Goal: Task Accomplishment & Management: Complete application form

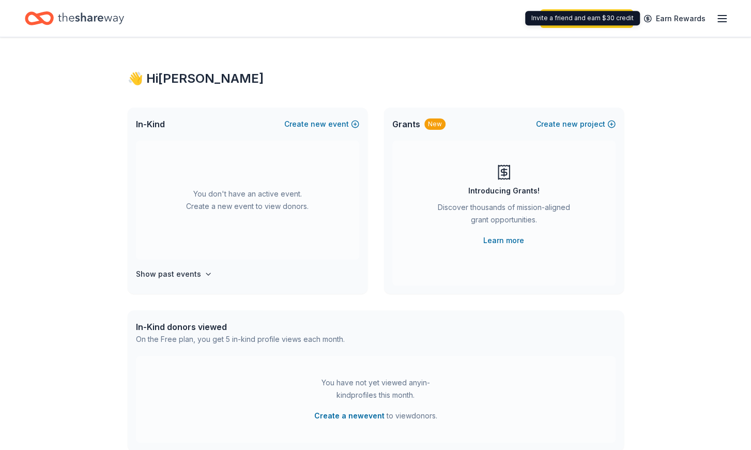
click at [724, 21] on icon "button" at bounding box center [722, 18] width 12 height 12
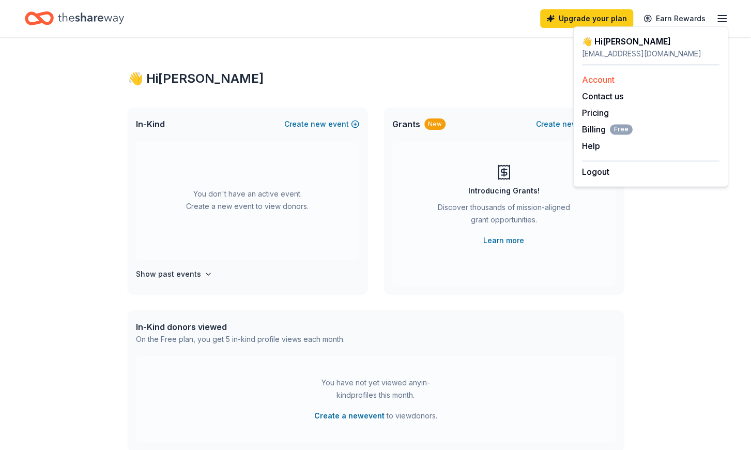
click at [590, 84] on link "Account" at bounding box center [598, 79] width 33 height 10
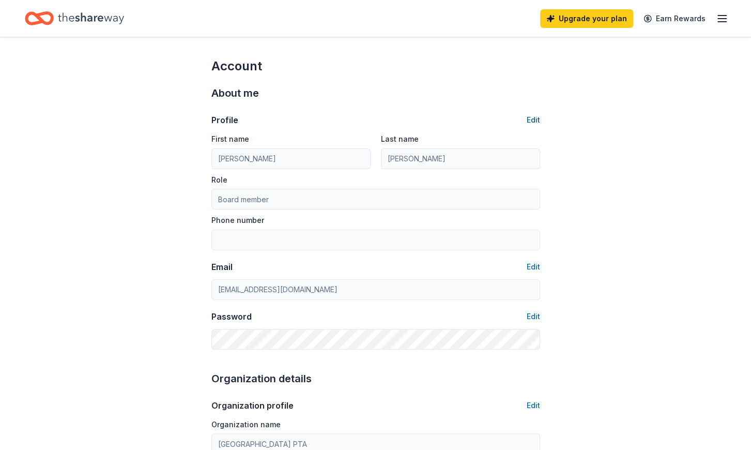
click at [539, 120] on button "Edit" at bounding box center [533, 120] width 13 height 12
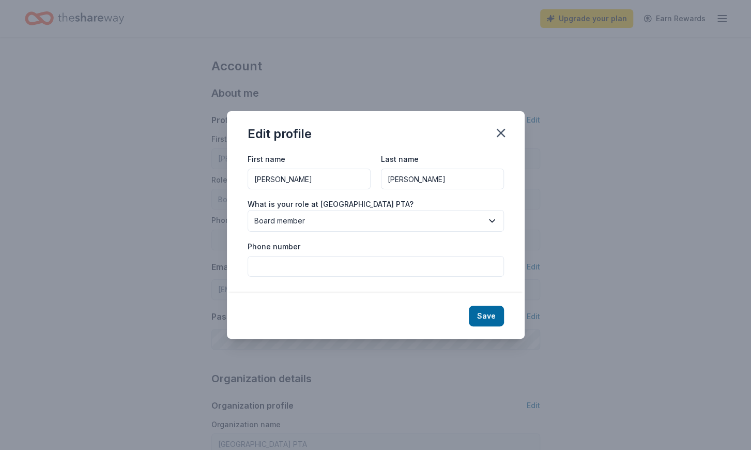
click at [297, 182] on input "Samantha" at bounding box center [309, 179] width 123 height 21
type input "Canyon Rim"
type input "PTA"
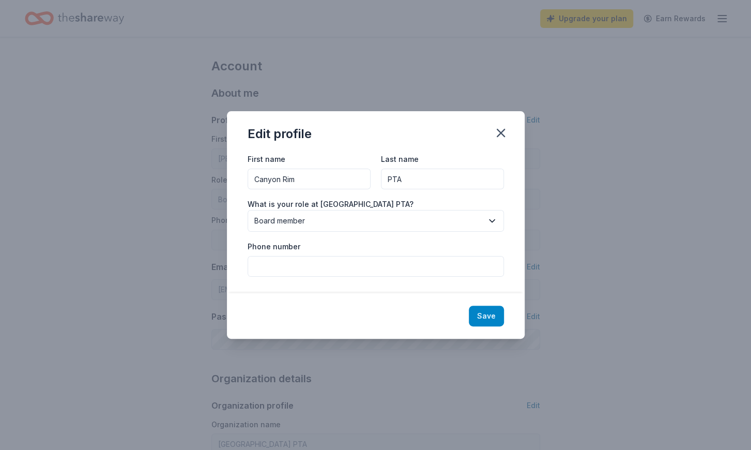
click at [478, 315] on button "Save" at bounding box center [486, 316] width 35 height 21
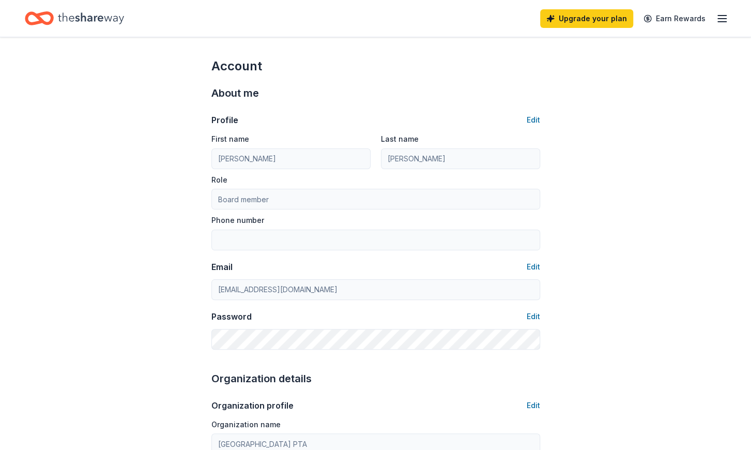
type input "Canyon Rim"
type input "PTA"
click at [114, 25] on icon "Home" at bounding box center [91, 18] width 66 height 21
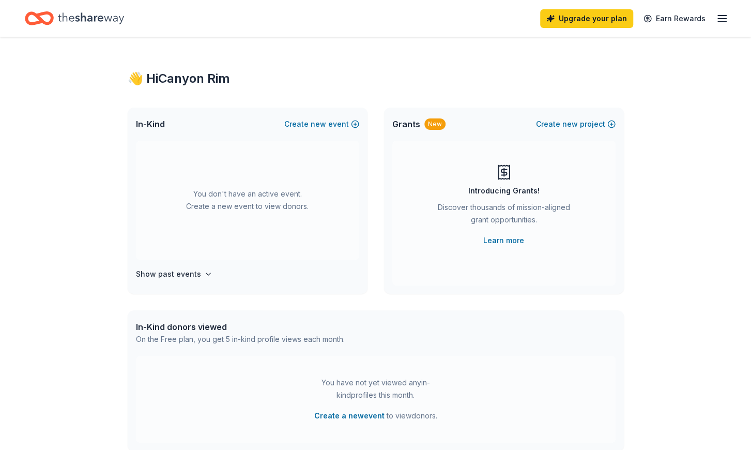
click at [112, 19] on icon "Home" at bounding box center [91, 18] width 66 height 21
click at [325, 127] on span "new" at bounding box center [319, 124] width 16 height 12
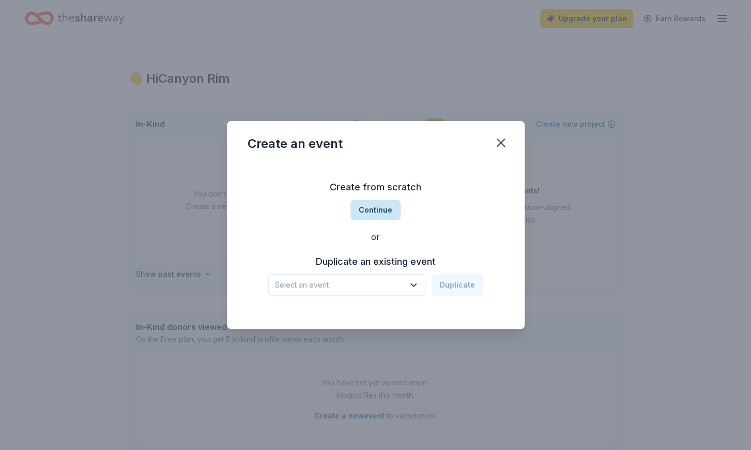
click at [386, 216] on button "Continue" at bounding box center [376, 210] width 50 height 21
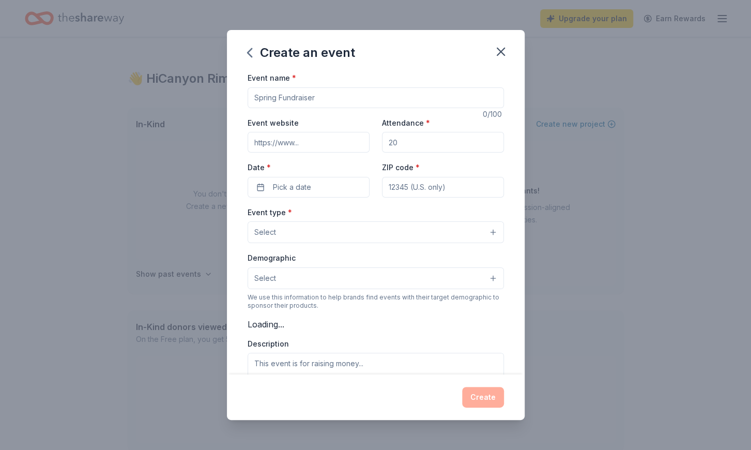
click at [386, 216] on div "Event type * Select" at bounding box center [376, 225] width 257 height 38
click at [295, 92] on input "Event name *" at bounding box center [376, 97] width 257 height 21
click at [293, 101] on input "Event name *" at bounding box center [376, 97] width 257 height 21
type input "T"
type input "C"
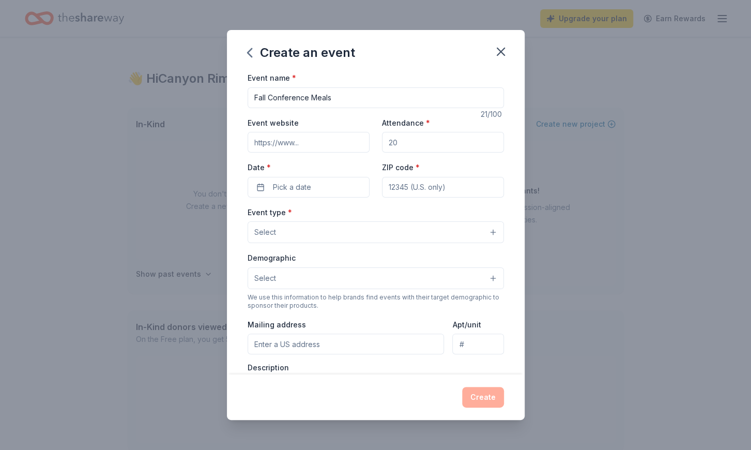
type input "Fall Conference Meals"
click at [410, 142] on input "Attendance *" at bounding box center [443, 142] width 122 height 21
type input "6"
type input "4"
type input "120"
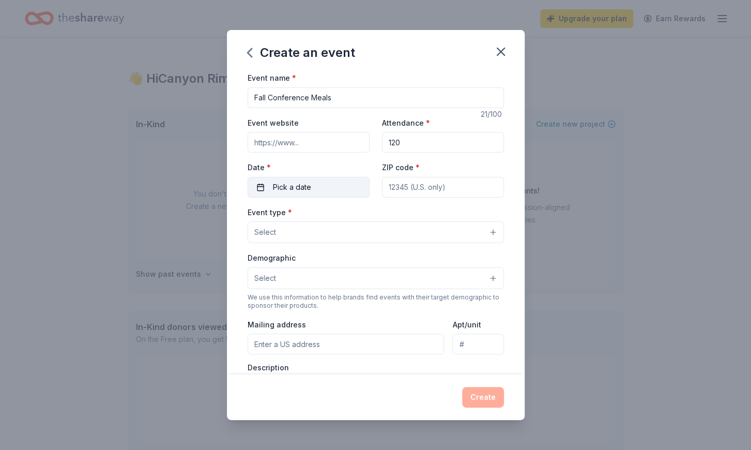
click at [334, 180] on button "Pick a date" at bounding box center [309, 187] width 122 height 21
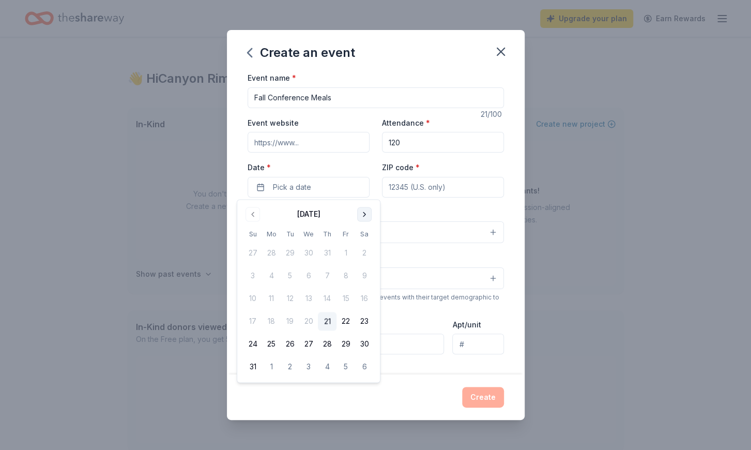
click at [365, 214] on button "Go to next month" at bounding box center [364, 214] width 14 height 14
click at [326, 295] on button "18" at bounding box center [327, 299] width 19 height 19
click at [343, 298] on button "19" at bounding box center [346, 299] width 19 height 19
click at [326, 299] on button "18" at bounding box center [327, 299] width 19 height 19
click at [415, 192] on input "ZIP code *" at bounding box center [443, 187] width 122 height 21
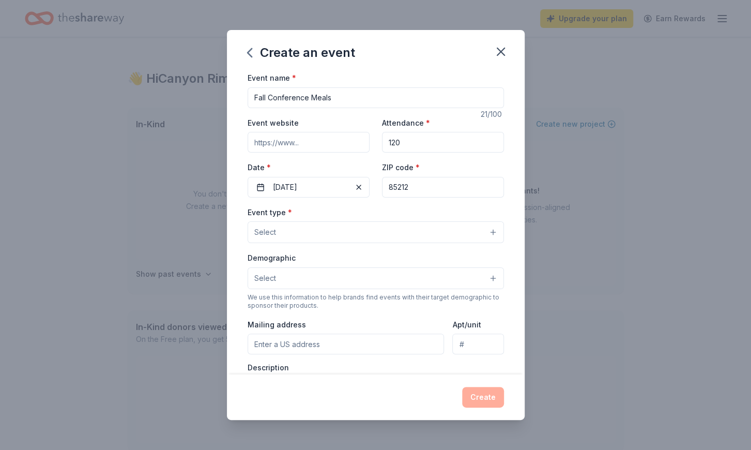
type input "85212"
click at [422, 148] on input "120" at bounding box center [443, 142] width 122 height 21
drag, startPoint x: 410, startPoint y: 140, endPoint x: 368, endPoint y: 140, distance: 42.4
click at [382, 140] on input "120" at bounding box center [443, 142] width 122 height 21
type input "45"
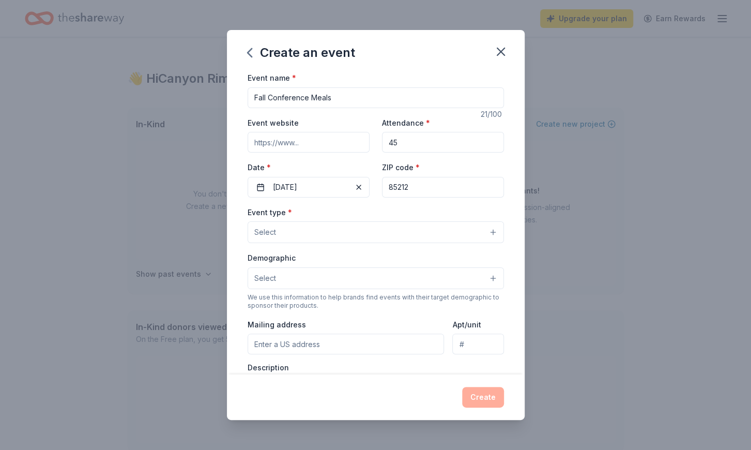
click at [312, 228] on button "Select" at bounding box center [376, 232] width 257 height 22
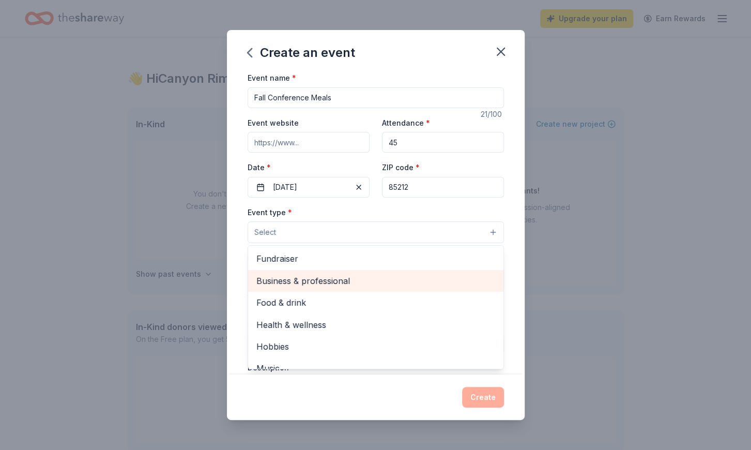
click at [328, 282] on span "Business & professional" at bounding box center [376, 280] width 239 height 13
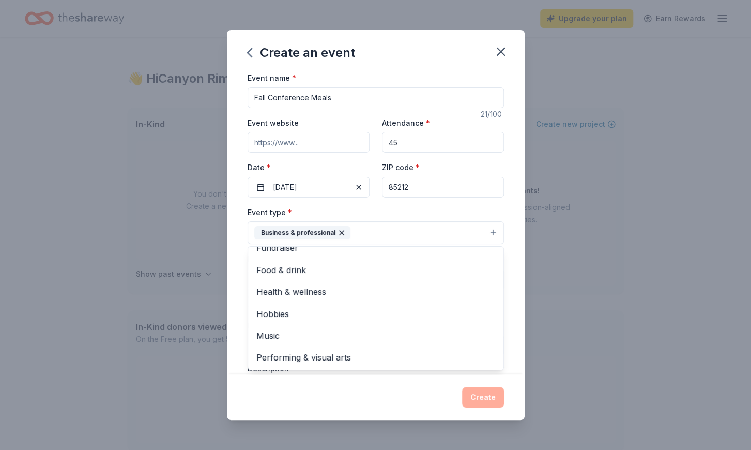
click at [507, 299] on div "Event name * Fall Conference Meals 21 /100 Event website Attendance * 45 Date *…" at bounding box center [376, 222] width 298 height 303
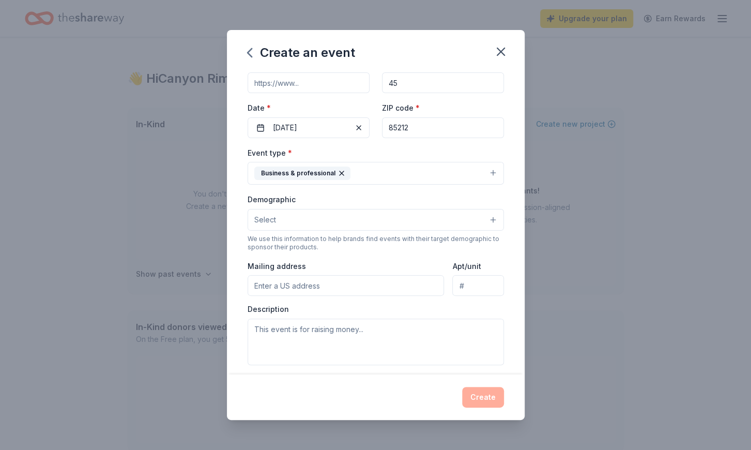
scroll to position [180, 0]
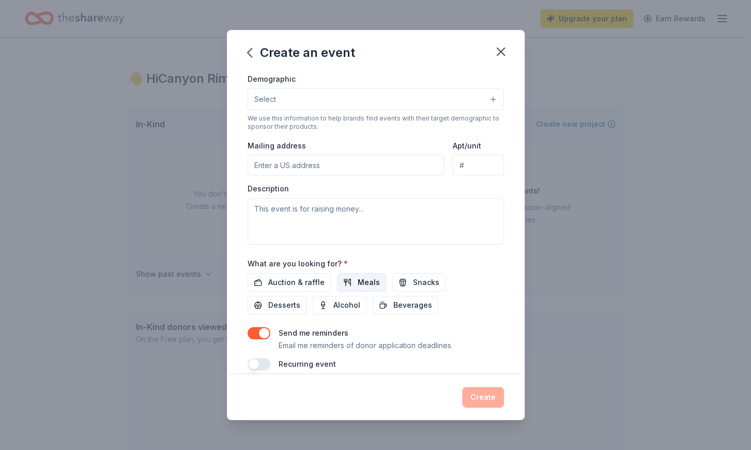
click at [369, 277] on span "Meals" at bounding box center [369, 282] width 22 height 12
click at [365, 282] on span "Meals" at bounding box center [369, 282] width 22 height 12
click at [394, 299] on span "Beverages" at bounding box center [413, 305] width 39 height 12
click at [497, 395] on button "Create" at bounding box center [483, 397] width 42 height 21
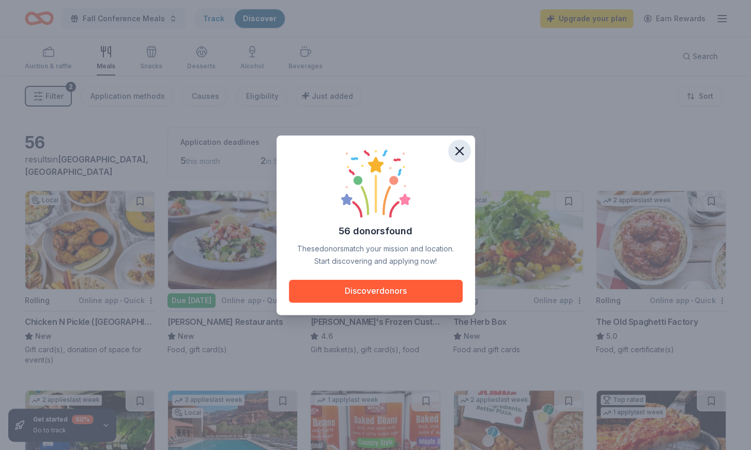
click at [458, 151] on icon "button" at bounding box center [460, 151] width 14 height 14
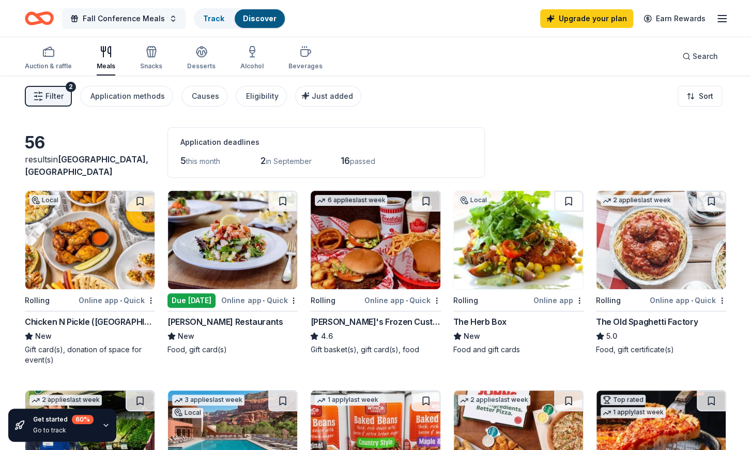
click at [135, 18] on span "Fall Conference Meals" at bounding box center [124, 18] width 82 height 12
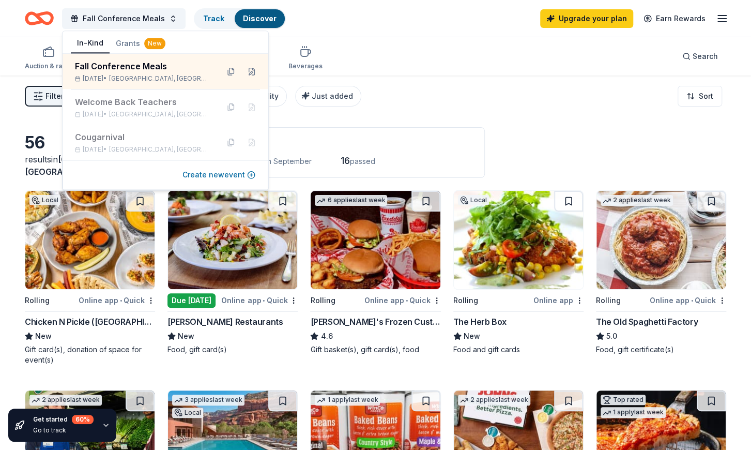
click at [239, 175] on button "Create new event" at bounding box center [219, 175] width 73 height 12
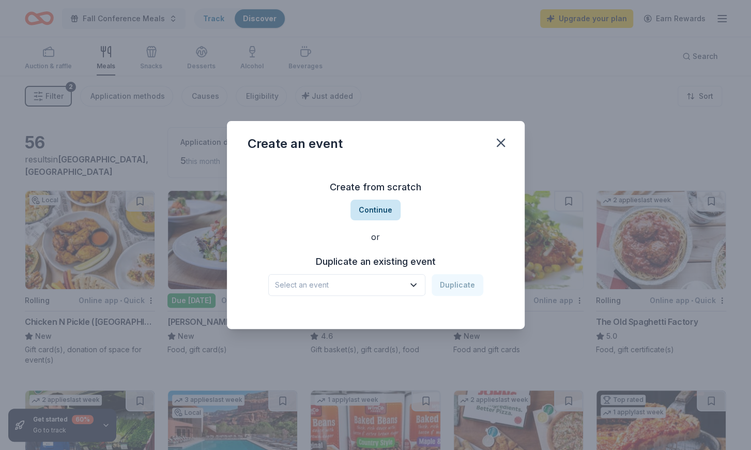
click at [369, 214] on button "Continue" at bounding box center [376, 210] width 50 height 21
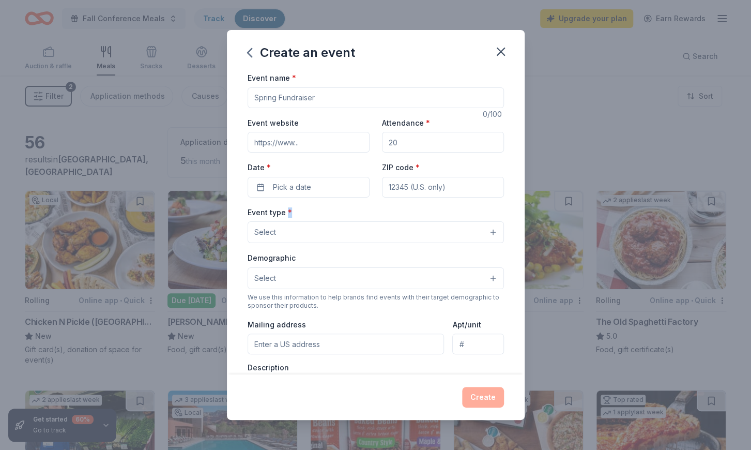
click at [327, 101] on input "Event name *" at bounding box center [376, 97] width 257 height 21
type input "Conference Staff Meal"
click at [392, 148] on input "Attendance *" at bounding box center [443, 142] width 122 height 21
type input "120"
click at [353, 191] on button "Pick a date" at bounding box center [309, 187] width 122 height 21
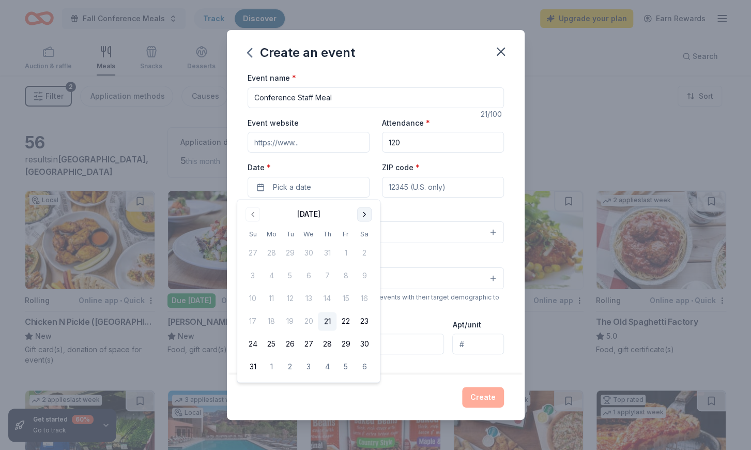
click at [364, 216] on button "Go to next month" at bounding box center [364, 214] width 14 height 14
click at [348, 300] on button "19" at bounding box center [346, 299] width 19 height 19
click at [470, 194] on input "ZIP code *" at bounding box center [443, 187] width 122 height 21
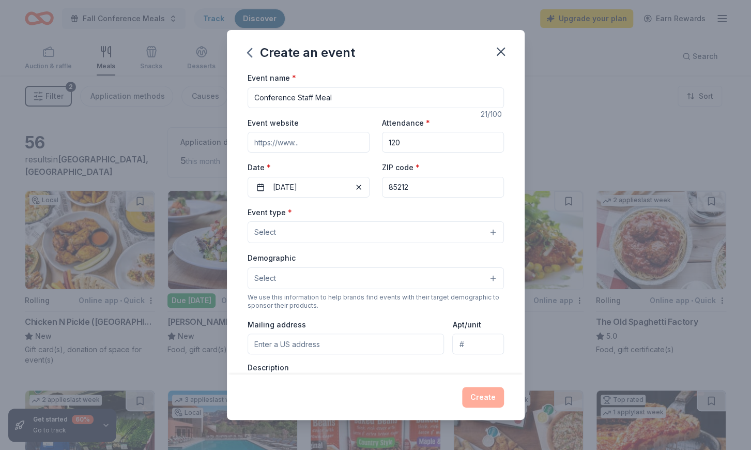
type input "85212"
click at [320, 232] on button "Select" at bounding box center [376, 232] width 257 height 22
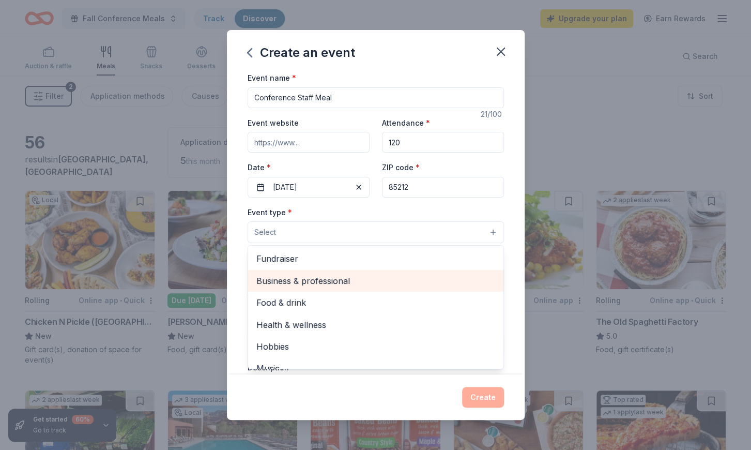
click at [319, 280] on span "Business & professional" at bounding box center [376, 280] width 239 height 13
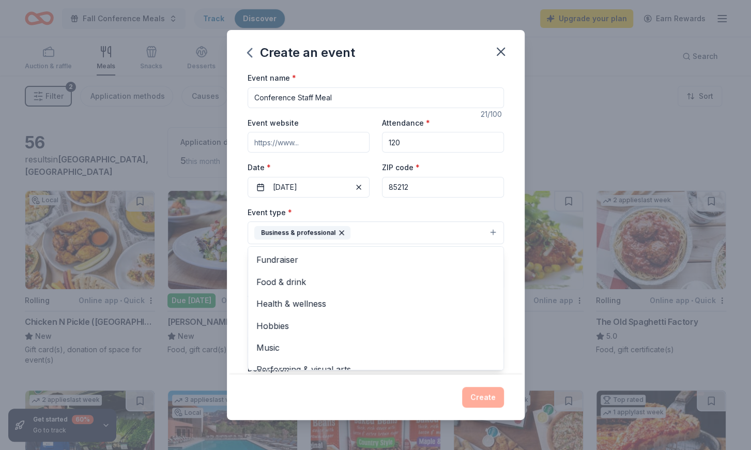
click at [517, 269] on div "Event name * Conference Staff Meal 21 /100 Event website Attendance * 120 Date …" at bounding box center [376, 222] width 298 height 303
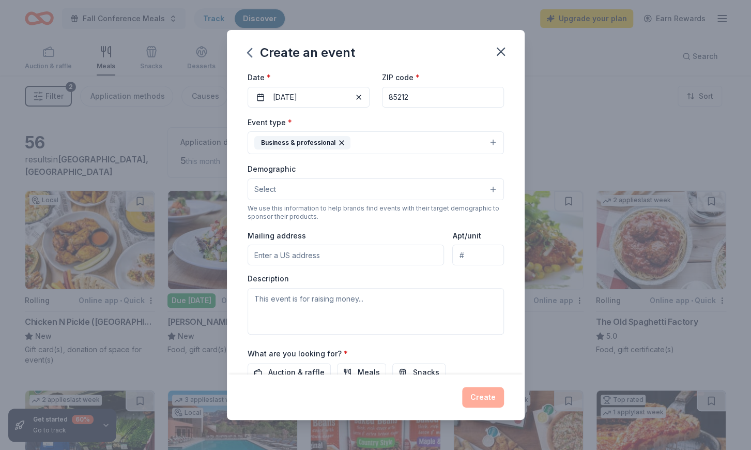
scroll to position [190, 0]
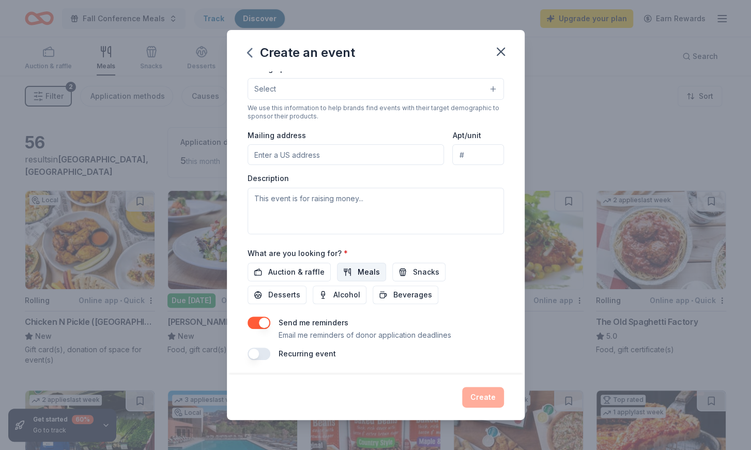
click at [373, 268] on span "Meals" at bounding box center [369, 272] width 22 height 12
click at [394, 291] on span "Beverages" at bounding box center [413, 295] width 39 height 12
click at [488, 396] on button "Create" at bounding box center [483, 397] width 42 height 21
click at [488, 396] on div "Create" at bounding box center [376, 397] width 257 height 21
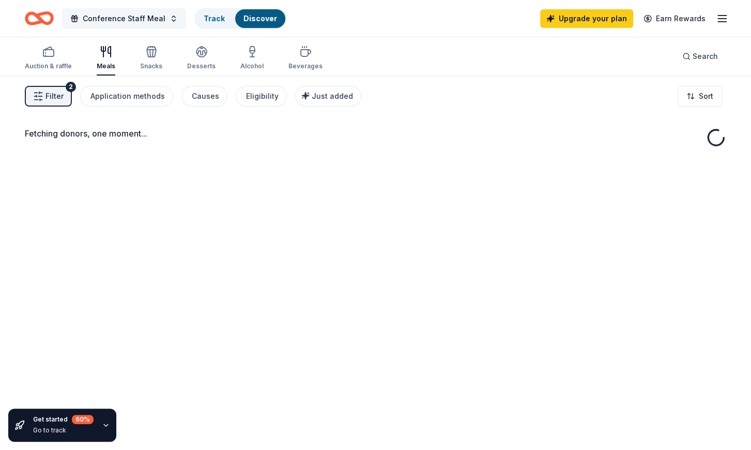
click at [167, 17] on button "Conference Staff Meal" at bounding box center [124, 18] width 124 height 21
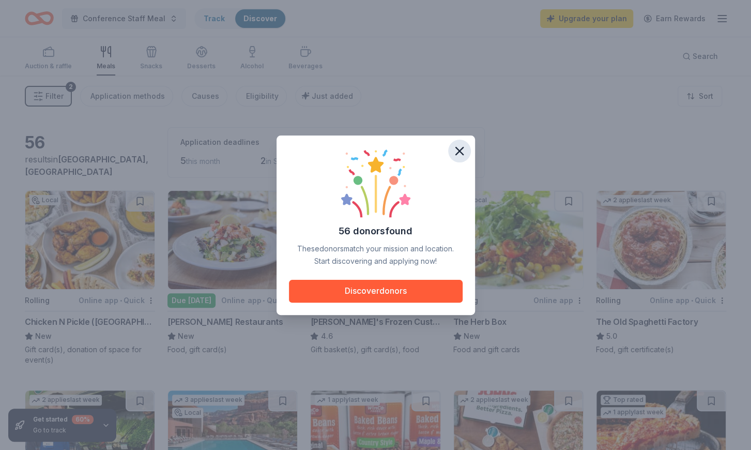
click at [463, 150] on icon "button" at bounding box center [460, 151] width 14 height 14
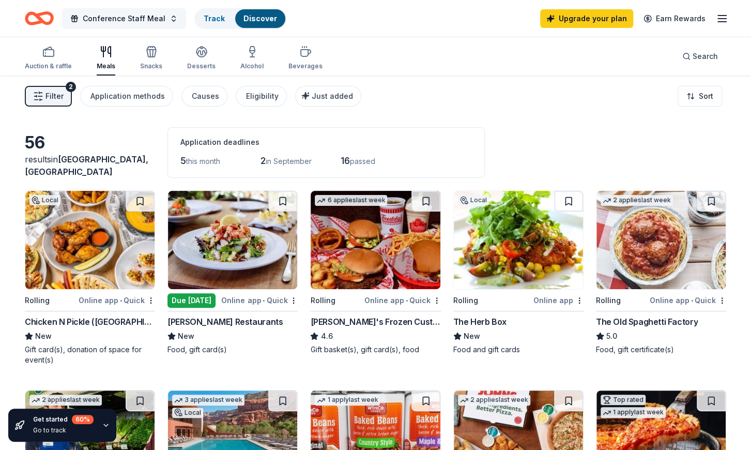
click at [92, 21] on span "Conference Staff Meal" at bounding box center [124, 18] width 83 height 12
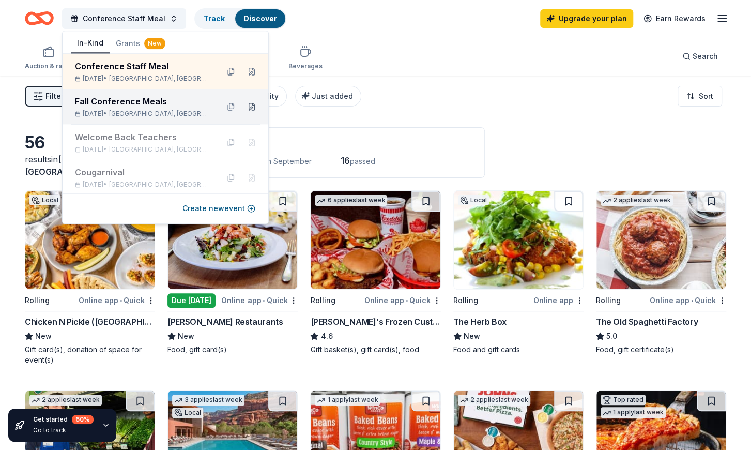
click at [255, 111] on button at bounding box center [252, 106] width 17 height 17
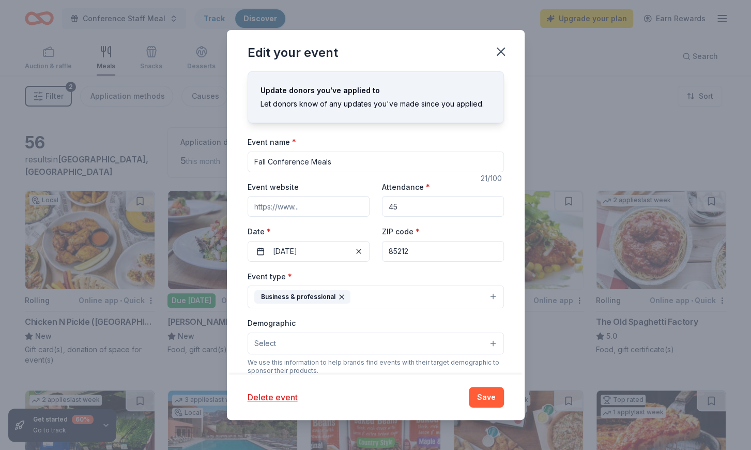
drag, startPoint x: 268, startPoint y: 161, endPoint x: 236, endPoint y: 157, distance: 31.8
click at [248, 158] on input "Fall Conference Meals" at bounding box center [376, 162] width 257 height 21
click at [296, 162] on input "Conference Meals" at bounding box center [376, 162] width 257 height 21
type input "Conference Teacher Meals"
click at [477, 393] on button "Save" at bounding box center [486, 397] width 35 height 21
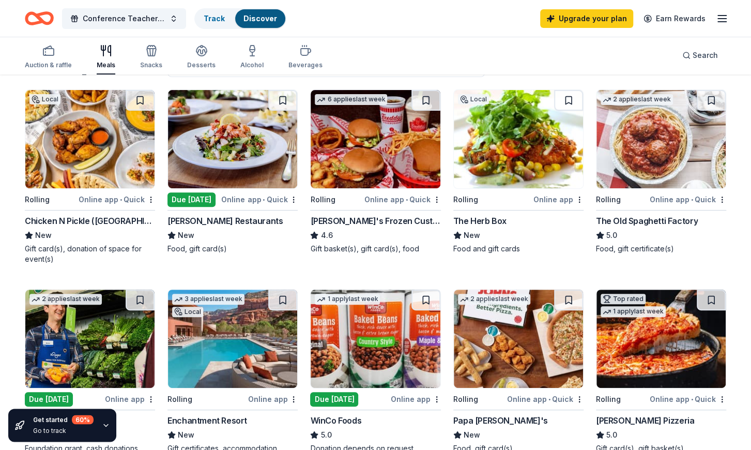
scroll to position [215, 0]
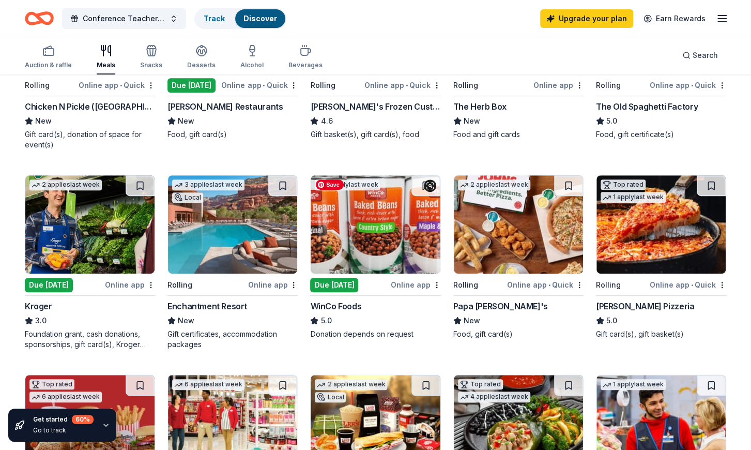
click at [394, 234] on img at bounding box center [375, 224] width 129 height 98
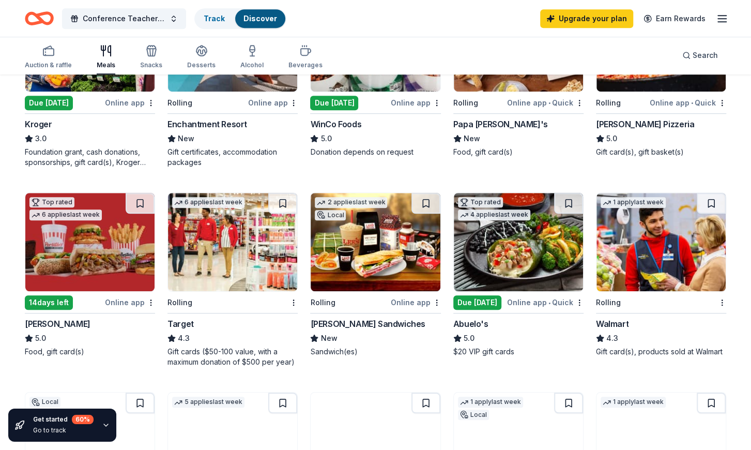
scroll to position [430, 0]
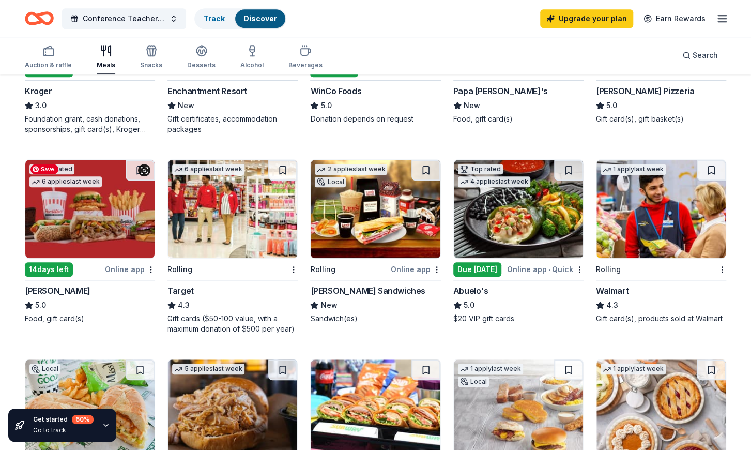
click at [116, 205] on img at bounding box center [89, 209] width 129 height 98
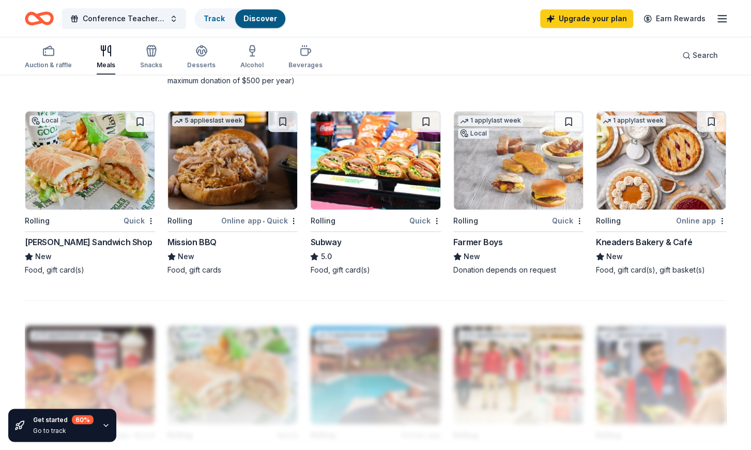
scroll to position [673, 0]
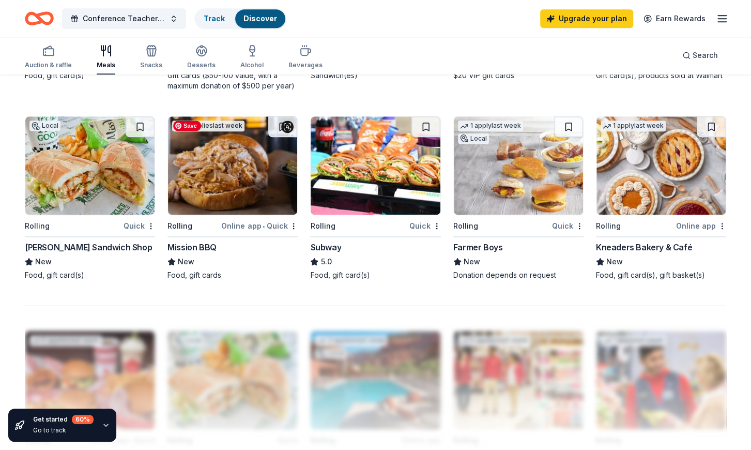
click at [190, 147] on img at bounding box center [232, 165] width 129 height 98
click at [726, 17] on icon "button" at bounding box center [722, 18] width 12 height 12
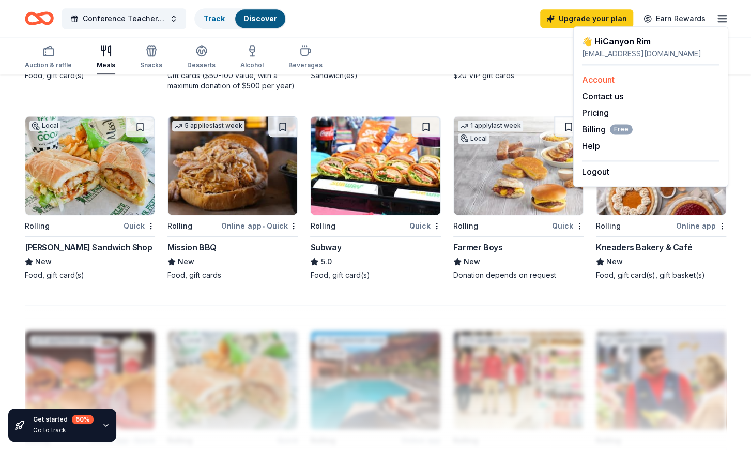
click at [600, 77] on link "Account" at bounding box center [598, 79] width 33 height 10
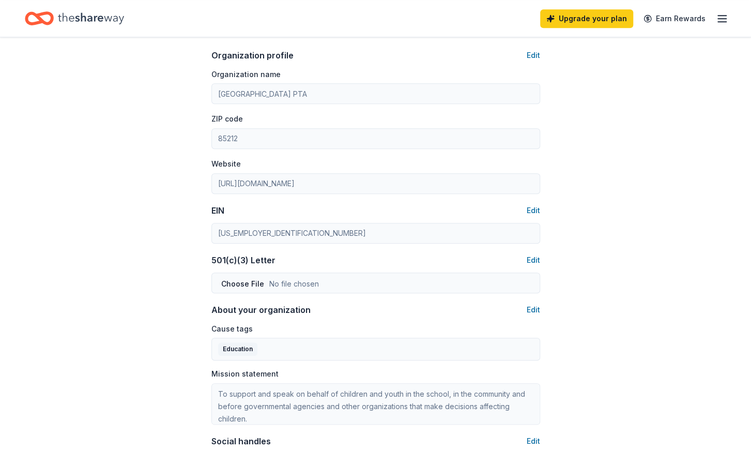
scroll to position [377, 0]
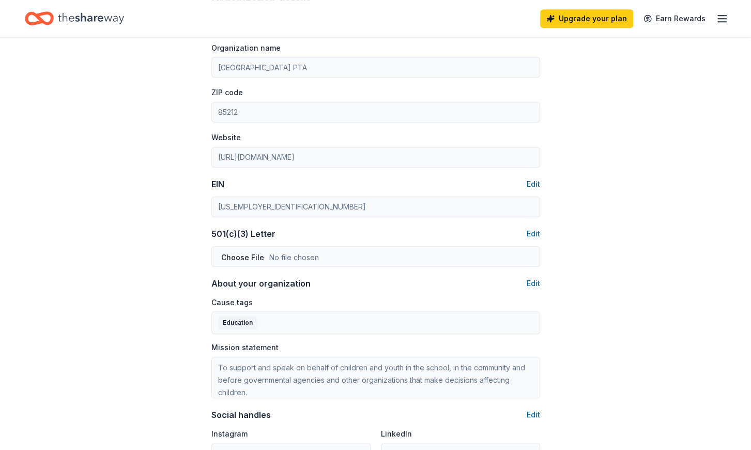
click at [538, 186] on button "Edit" at bounding box center [533, 184] width 13 height 12
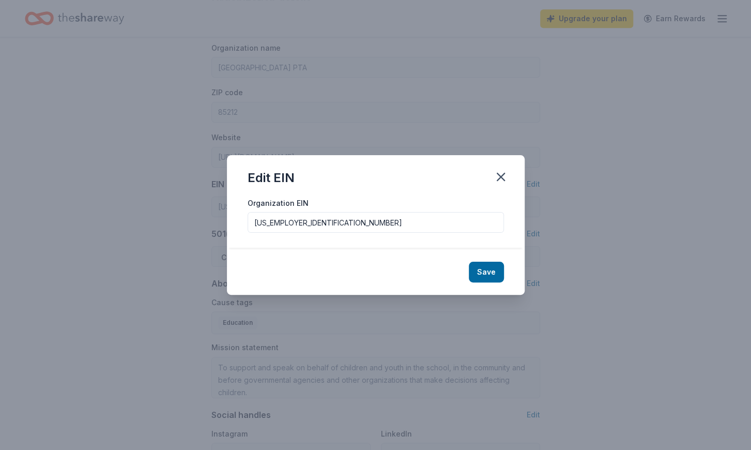
drag, startPoint x: 301, startPoint y: 224, endPoint x: 215, endPoint y: 215, distance: 86.4
click at [248, 215] on input "[US_EMPLOYER_IDENTIFICATION_NUMBER]" at bounding box center [376, 222] width 257 height 21
click at [582, 251] on div "Edit EIN Organization EIN 05-0530070 Save" at bounding box center [375, 225] width 751 height 450
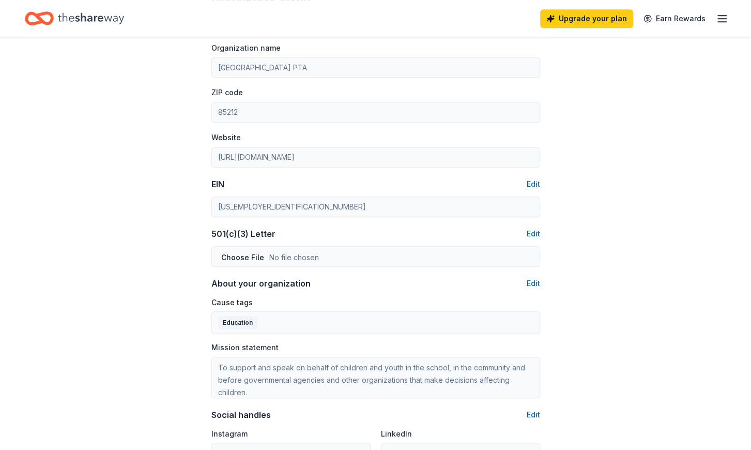
scroll to position [0, 0]
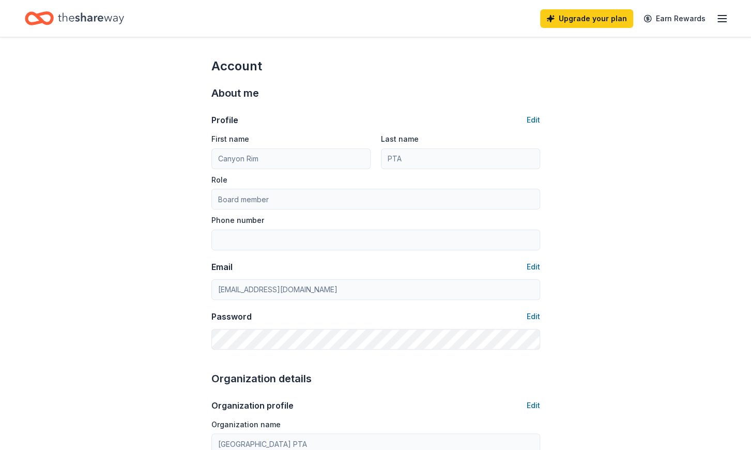
click at [96, 24] on icon "Home" at bounding box center [91, 18] width 66 height 21
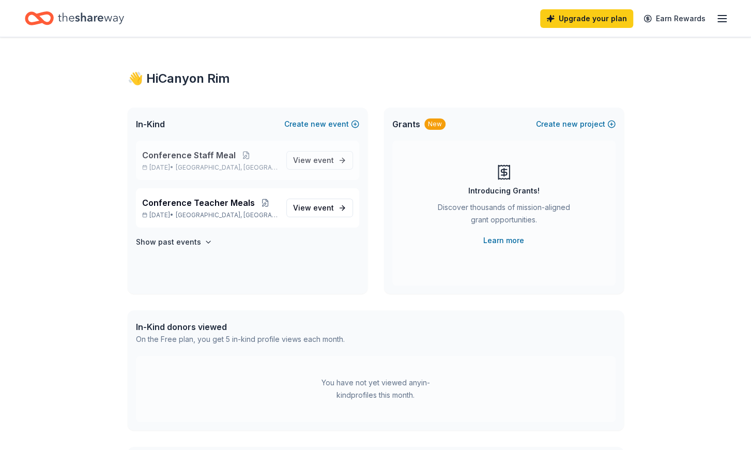
click at [210, 164] on span "Mesa, AZ" at bounding box center [227, 167] width 102 height 8
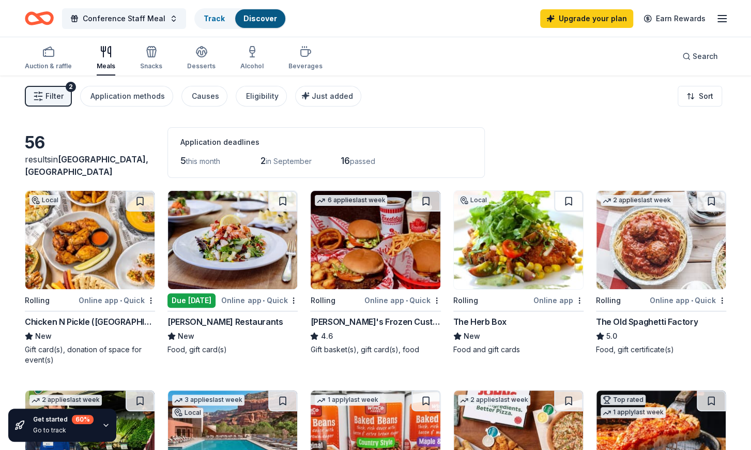
click at [33, 94] on icon "button" at bounding box center [38, 96] width 10 height 10
click at [49, 95] on span "Filter" at bounding box center [55, 96] width 18 height 12
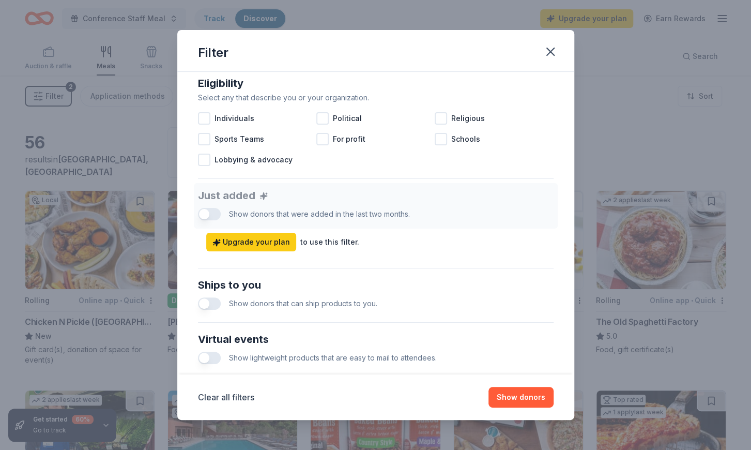
scroll to position [448, 0]
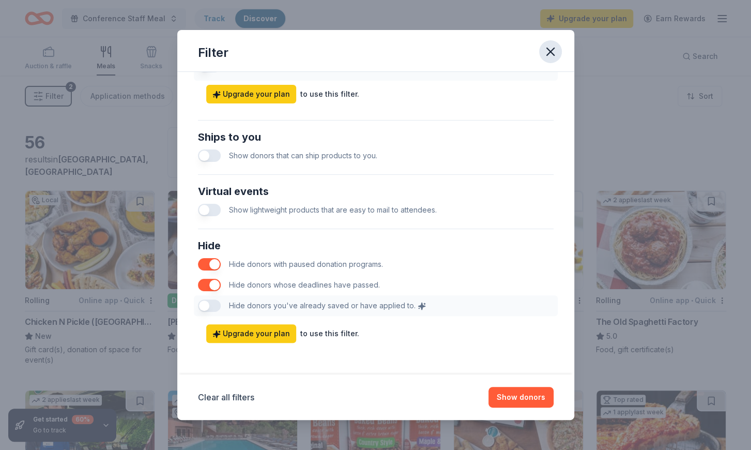
click at [550, 53] on icon "button" at bounding box center [551, 51] width 14 height 14
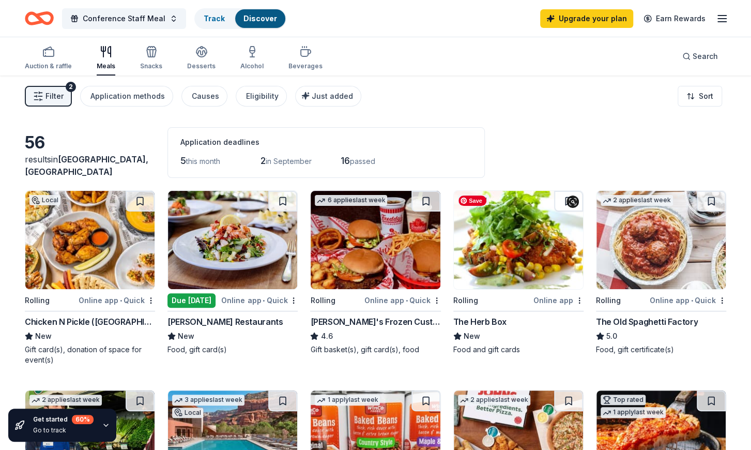
click at [520, 232] on img at bounding box center [518, 240] width 129 height 98
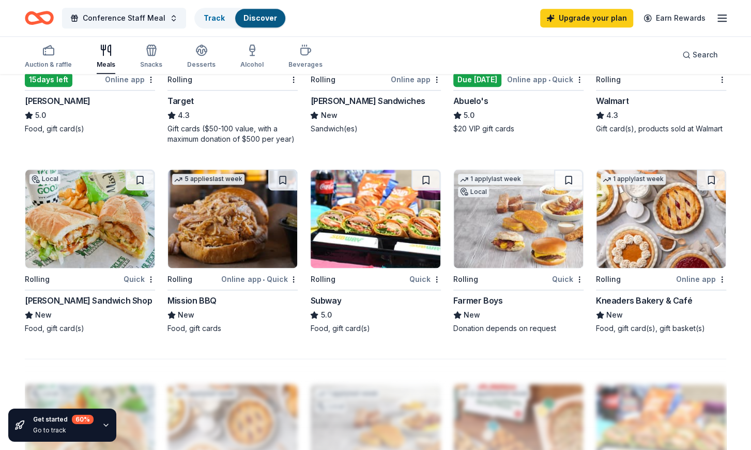
scroll to position [645, 0]
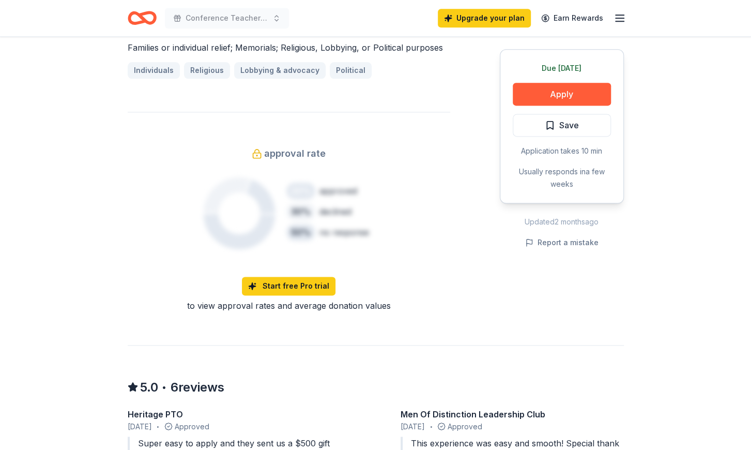
scroll to position [753, 0]
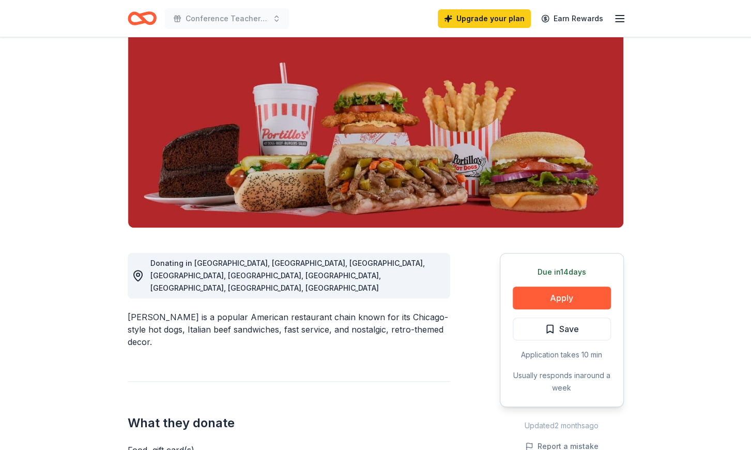
scroll to position [161, 0]
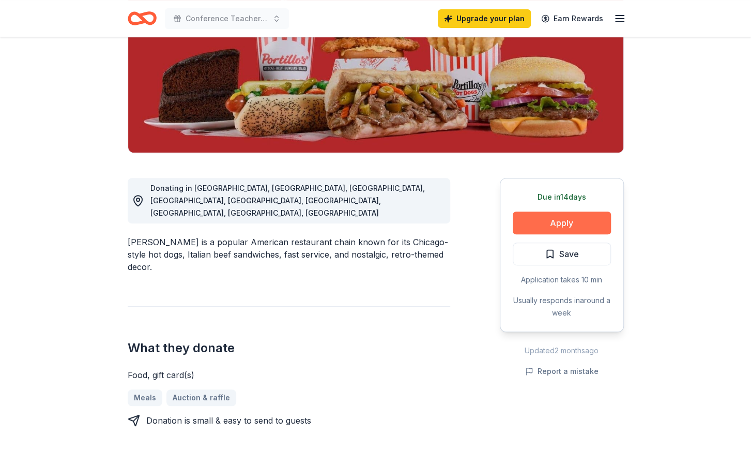
click at [552, 224] on button "Apply" at bounding box center [562, 223] width 98 height 23
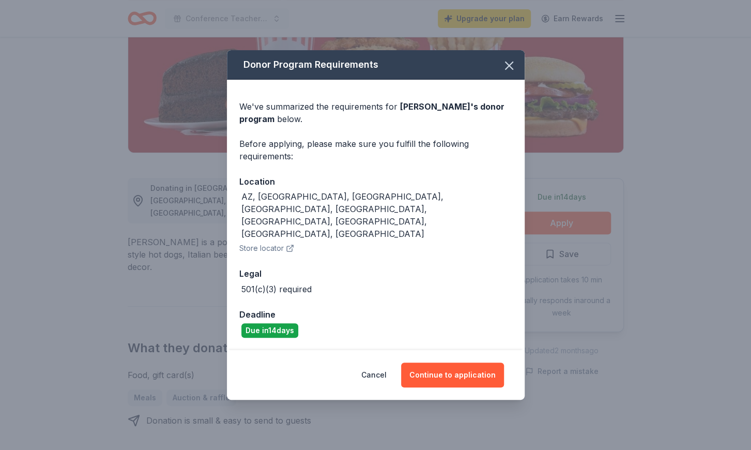
click at [463, 350] on div "Cancel Continue to application" at bounding box center [376, 375] width 298 height 50
click at [466, 363] on button "Continue to application" at bounding box center [452, 375] width 103 height 25
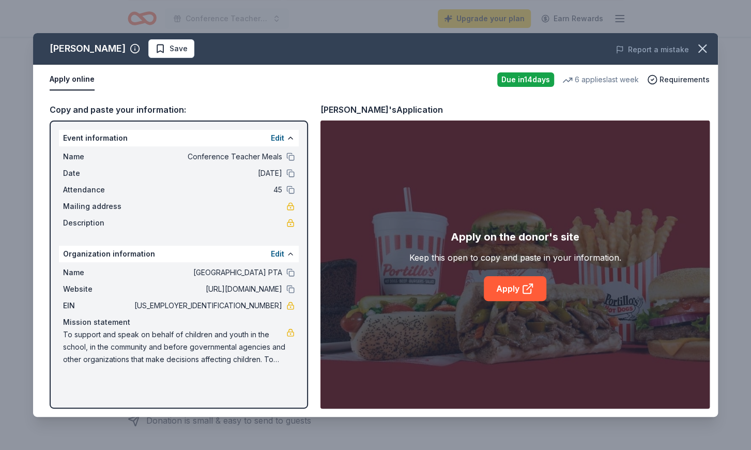
click at [230, 137] on div "Event information Edit" at bounding box center [179, 138] width 240 height 17
click at [281, 139] on button "Edit" at bounding box center [277, 138] width 13 height 12
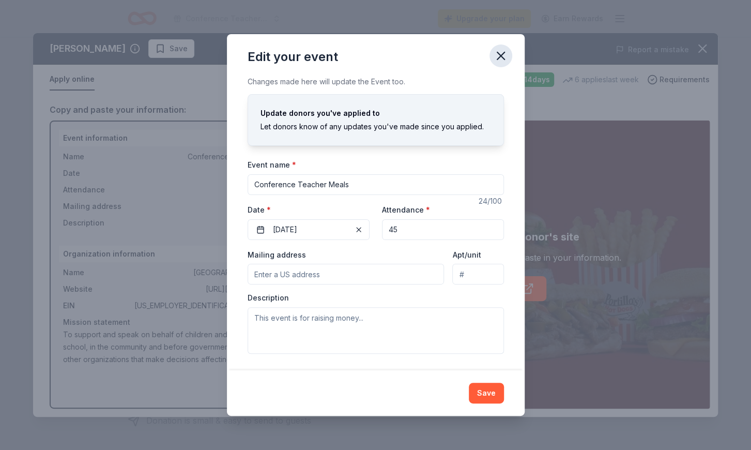
click at [502, 53] on icon "button" at bounding box center [501, 56] width 14 height 14
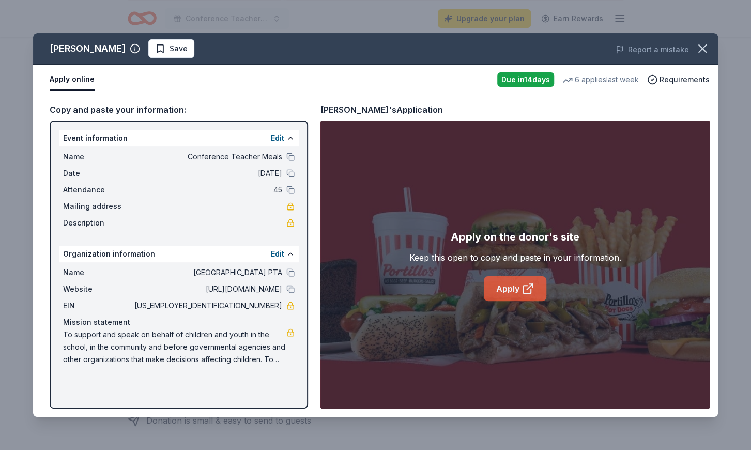
click at [502, 288] on link "Apply" at bounding box center [515, 288] width 63 height 25
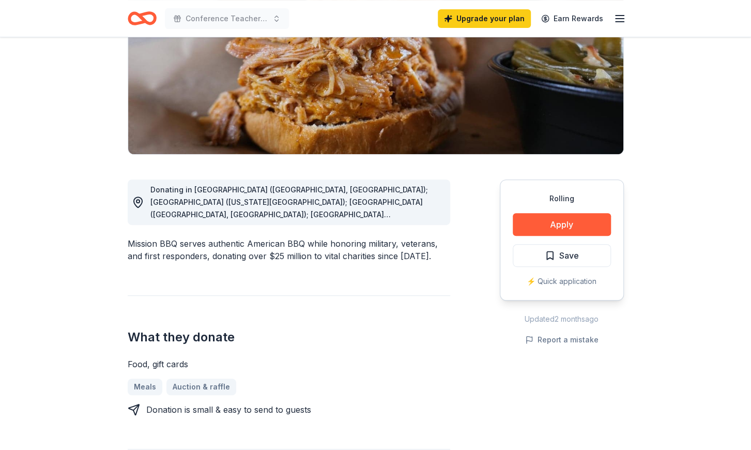
scroll to position [161, 0]
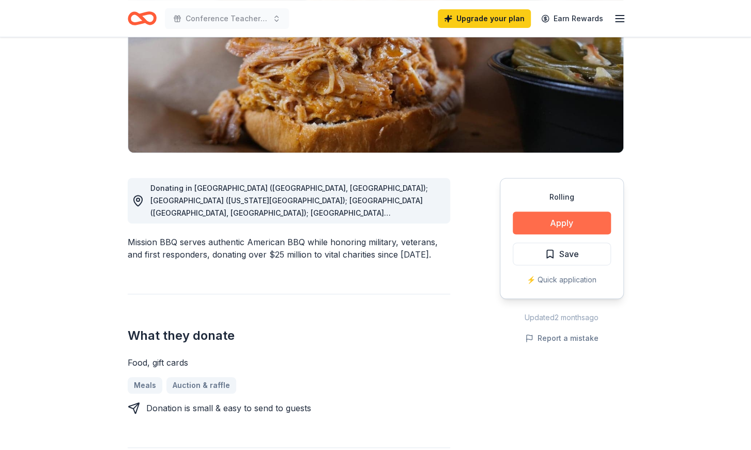
click at [534, 219] on button "Apply" at bounding box center [562, 223] width 98 height 23
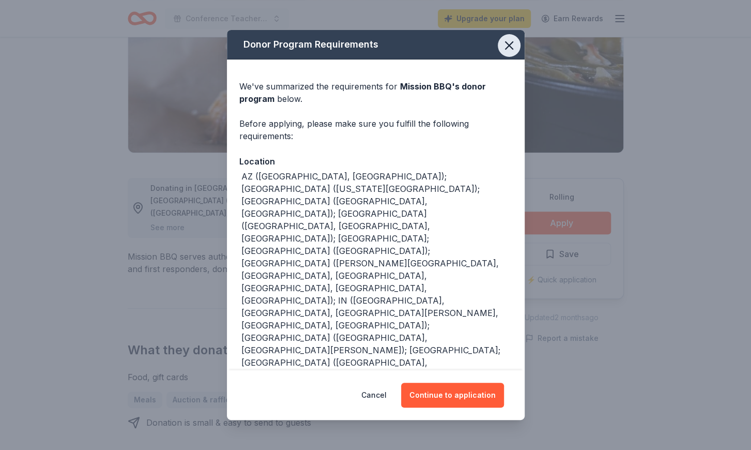
click at [504, 39] on icon "button" at bounding box center [509, 45] width 14 height 14
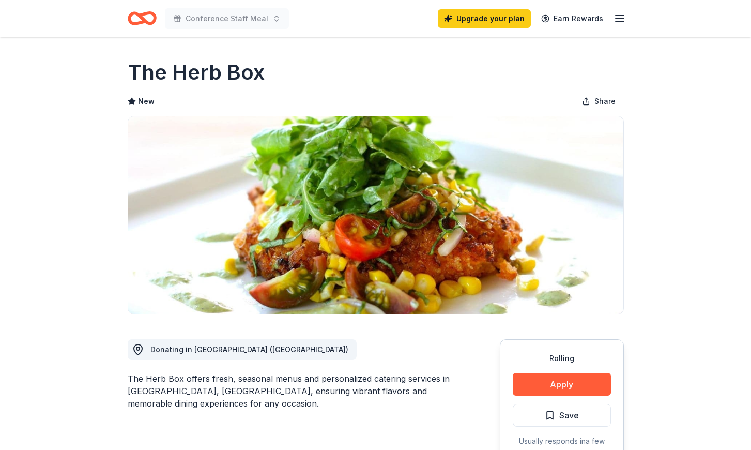
scroll to position [161, 0]
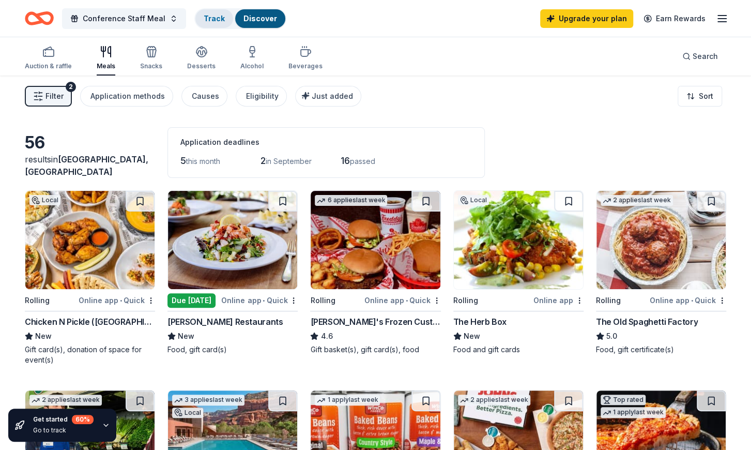
click at [209, 20] on link "Track" at bounding box center [214, 18] width 21 height 9
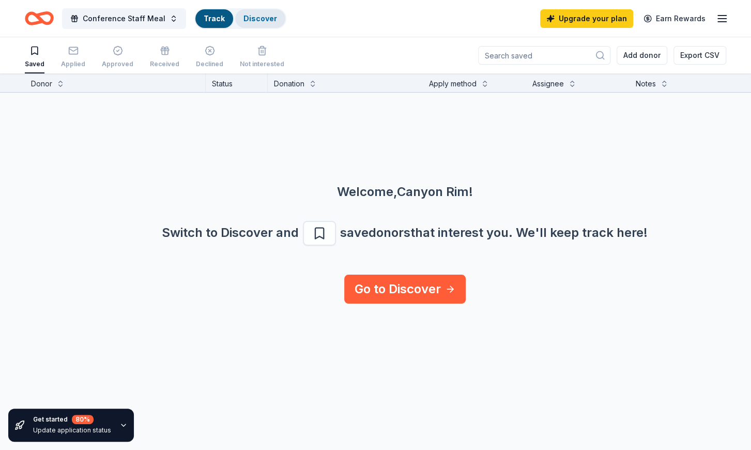
click at [235, 17] on div "Discover" at bounding box center [260, 18] width 50 height 19
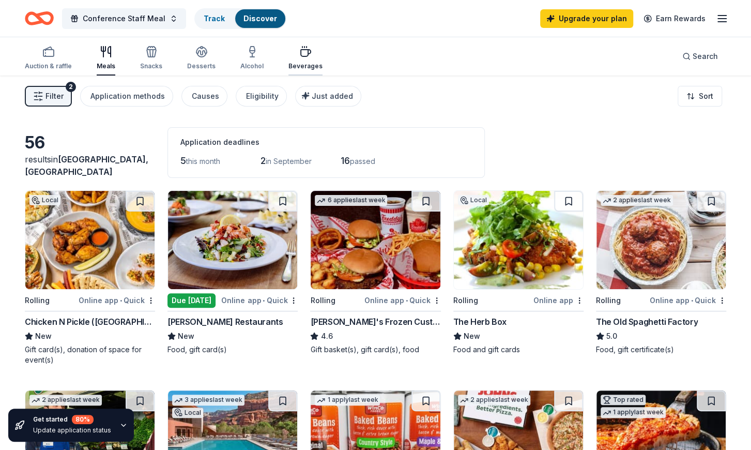
click at [294, 55] on div "button" at bounding box center [306, 52] width 34 height 12
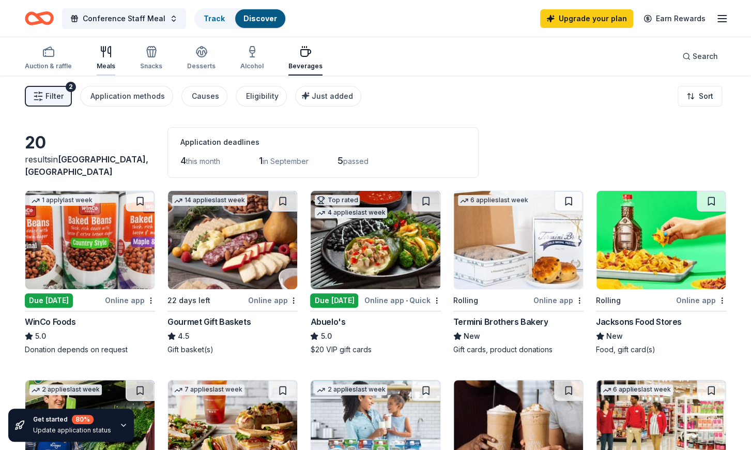
click at [100, 56] on icon "button" at bounding box center [106, 52] width 12 height 12
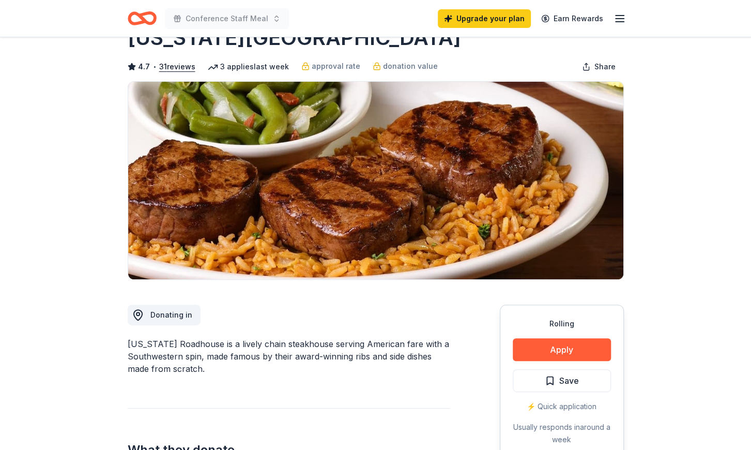
scroll to position [54, 0]
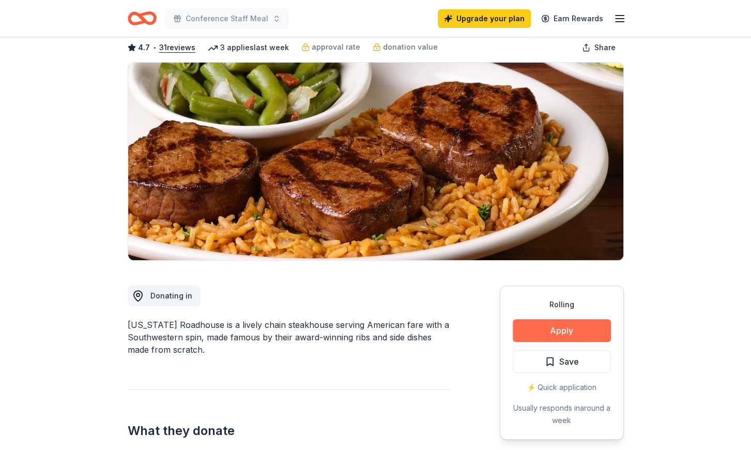
click at [557, 339] on button "Apply" at bounding box center [562, 330] width 98 height 23
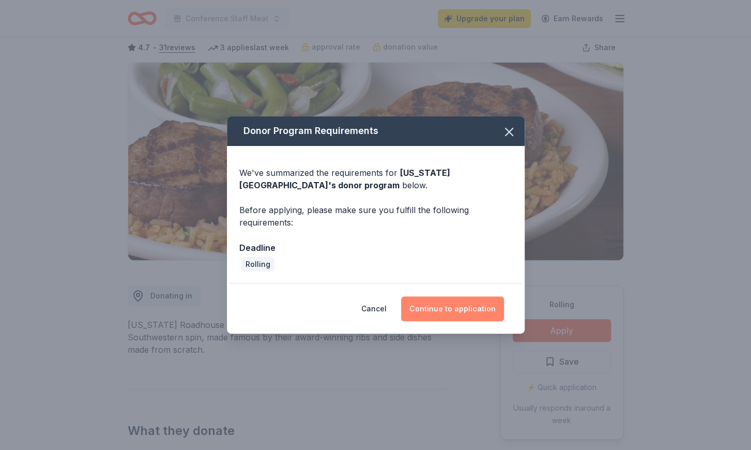
click at [454, 311] on button "Continue to application" at bounding box center [452, 308] width 103 height 25
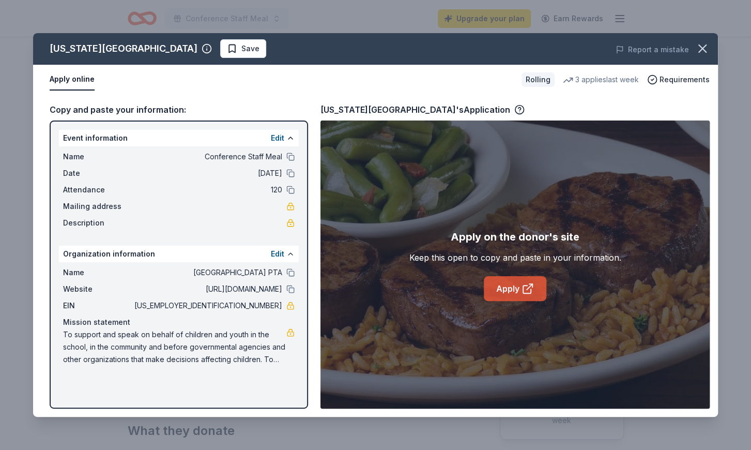
click at [529, 287] on icon at bounding box center [528, 288] width 12 height 12
